Goal: Transaction & Acquisition: Purchase product/service

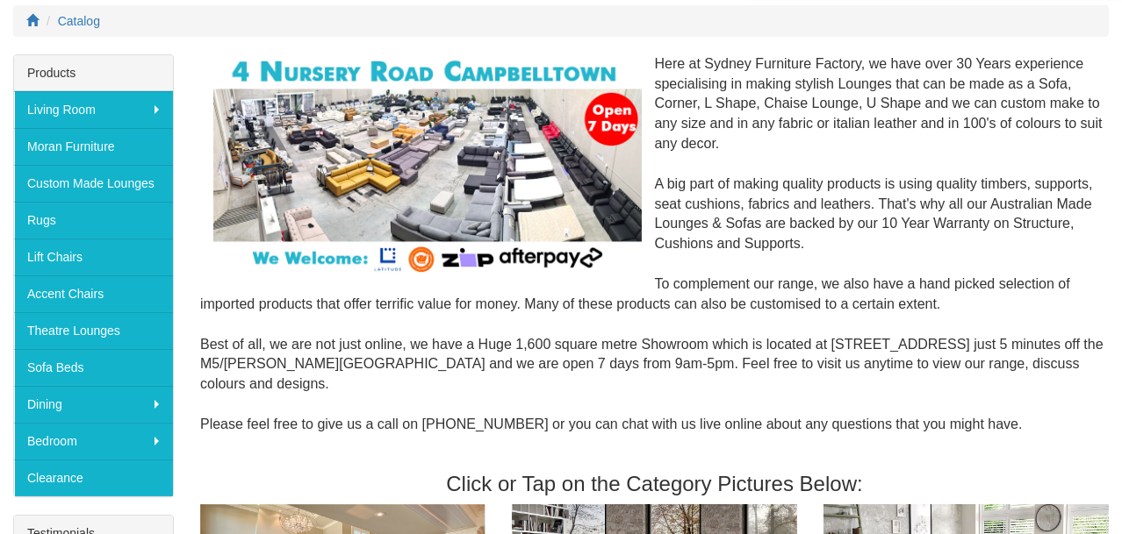
scroll to position [246, 0]
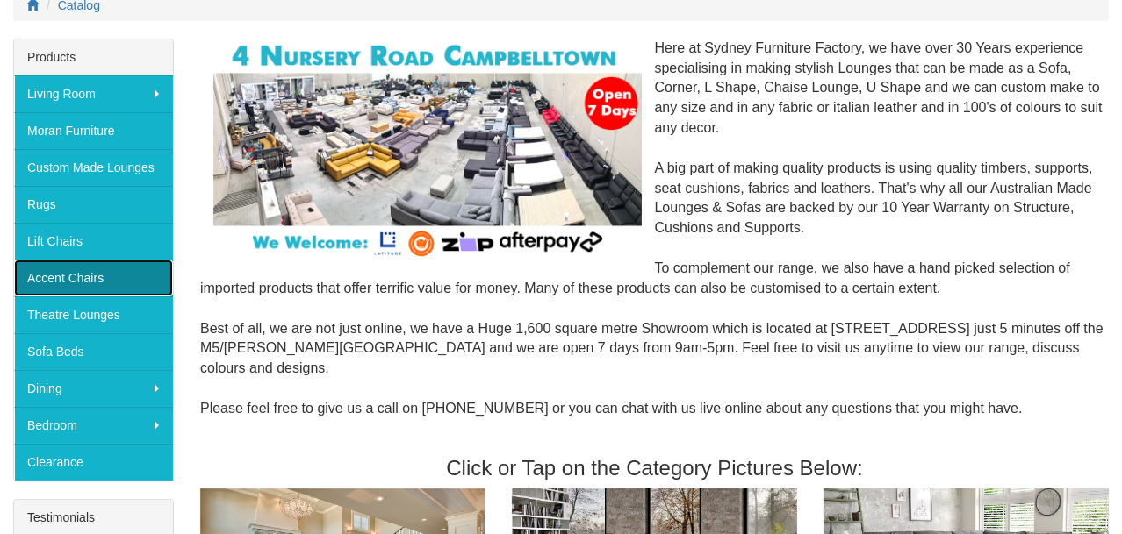
click at [78, 272] on link "Accent Chairs" at bounding box center [93, 278] width 159 height 37
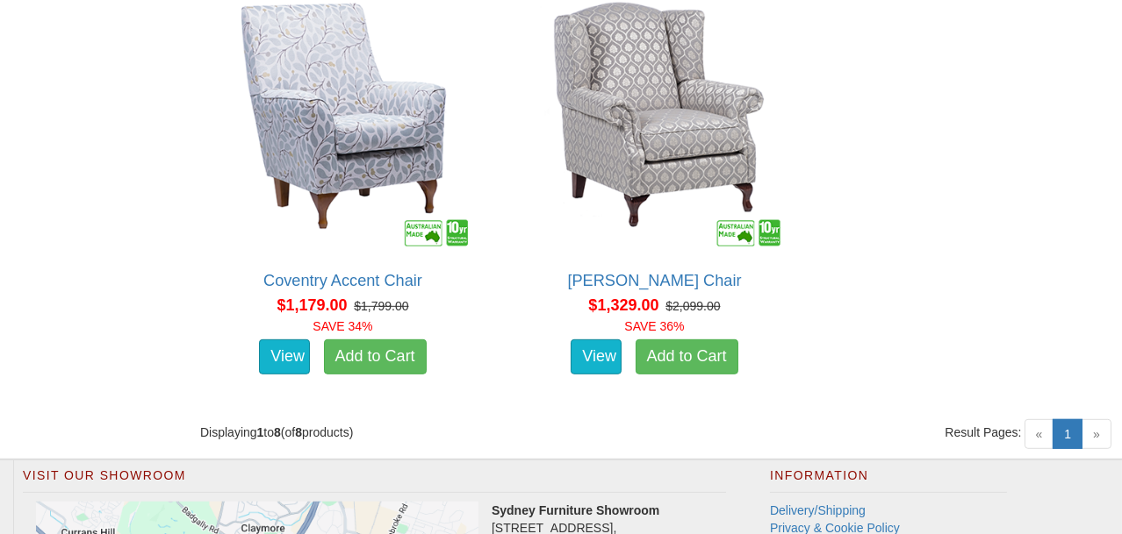
scroll to position [1811, 0]
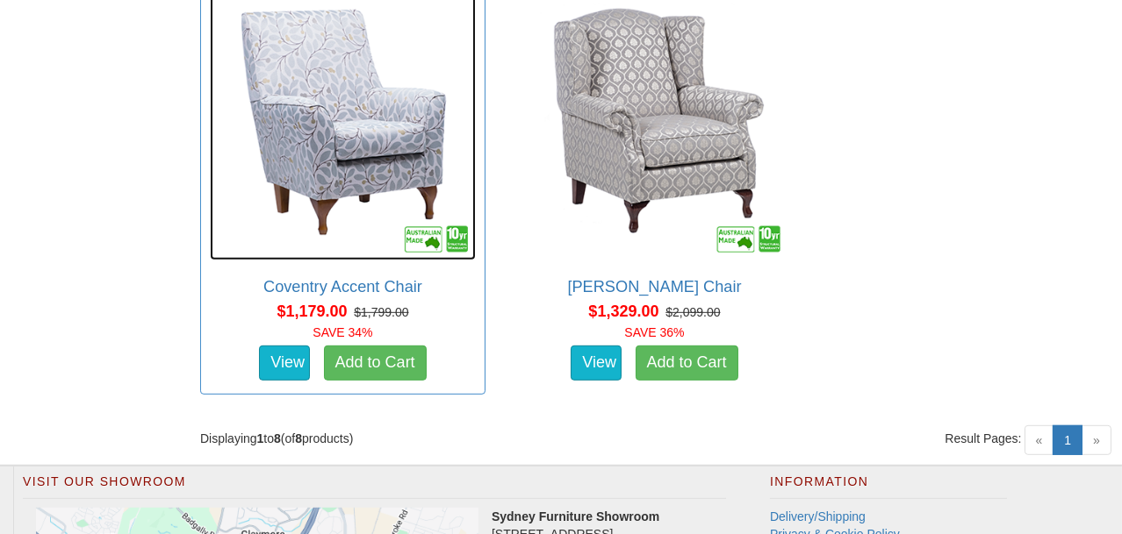
click at [364, 186] on img at bounding box center [343, 128] width 266 height 266
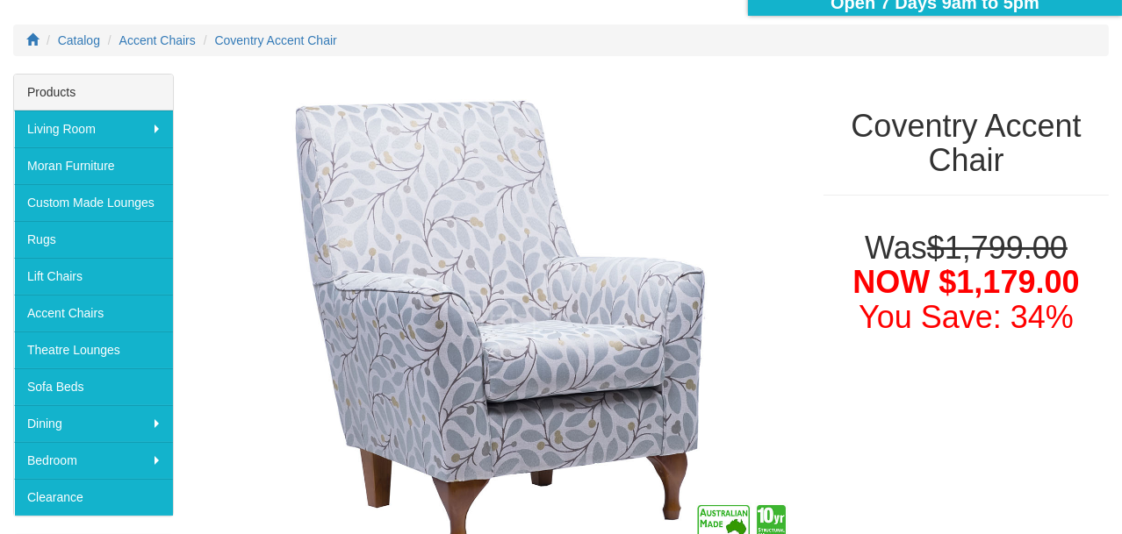
scroll to position [246, 0]
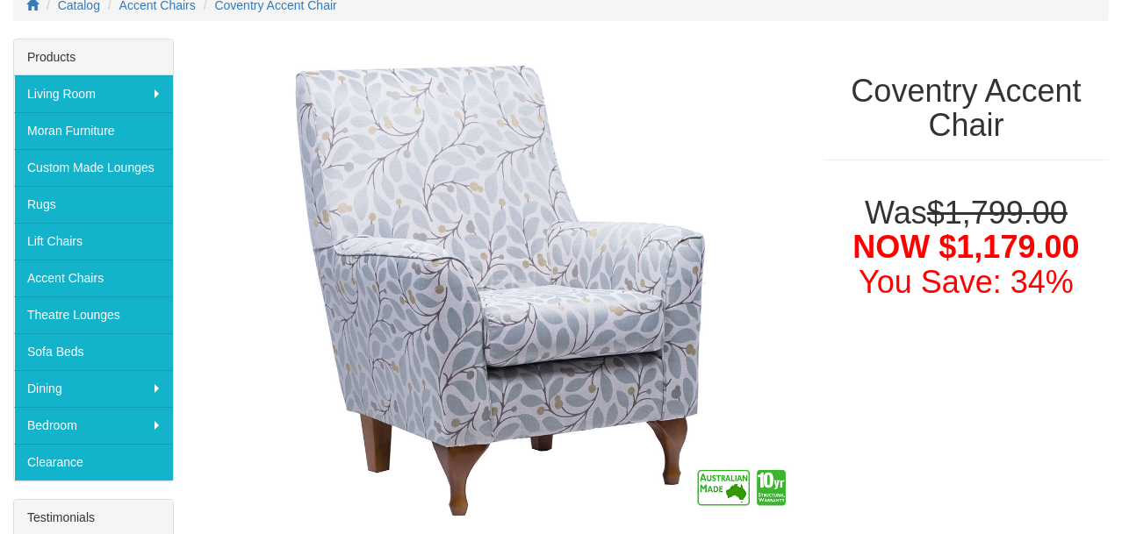
click at [1011, 276] on font "You Save: 34%" at bounding box center [965, 282] width 215 height 36
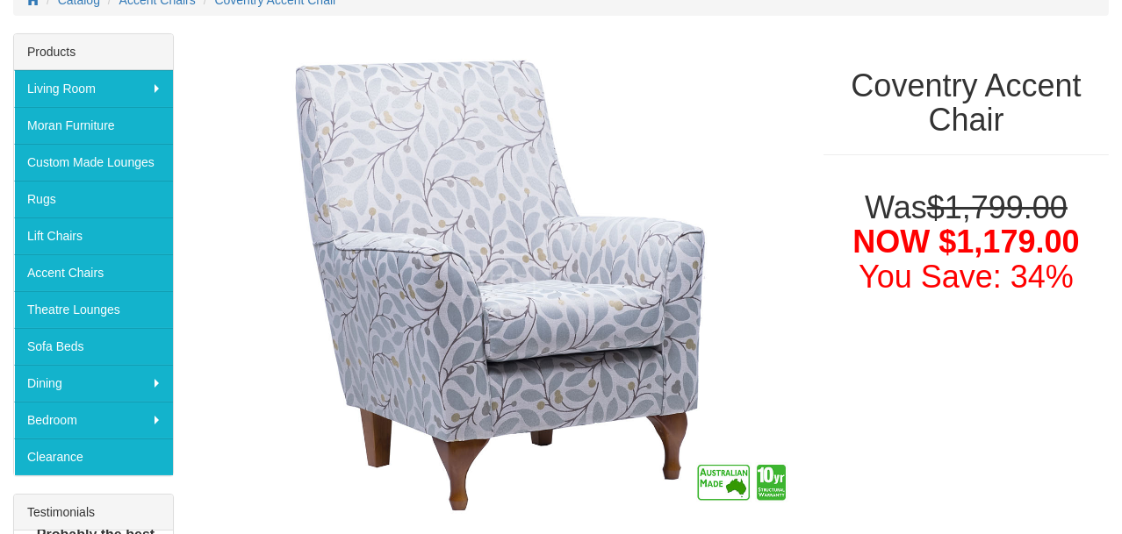
click at [1011, 230] on span "NOW $1,179.00" at bounding box center [965, 242] width 226 height 36
